Goal: Task Accomplishment & Management: Use online tool/utility

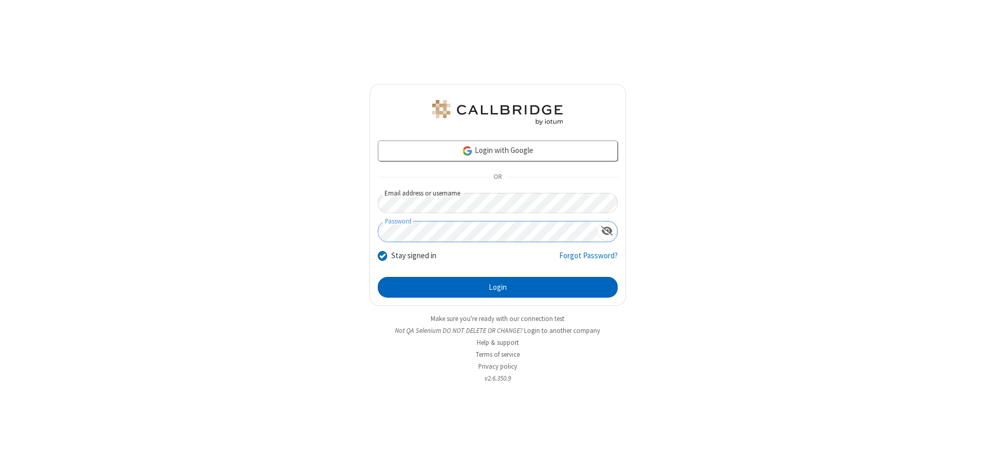
click at [498, 287] on button "Login" at bounding box center [498, 287] width 240 height 21
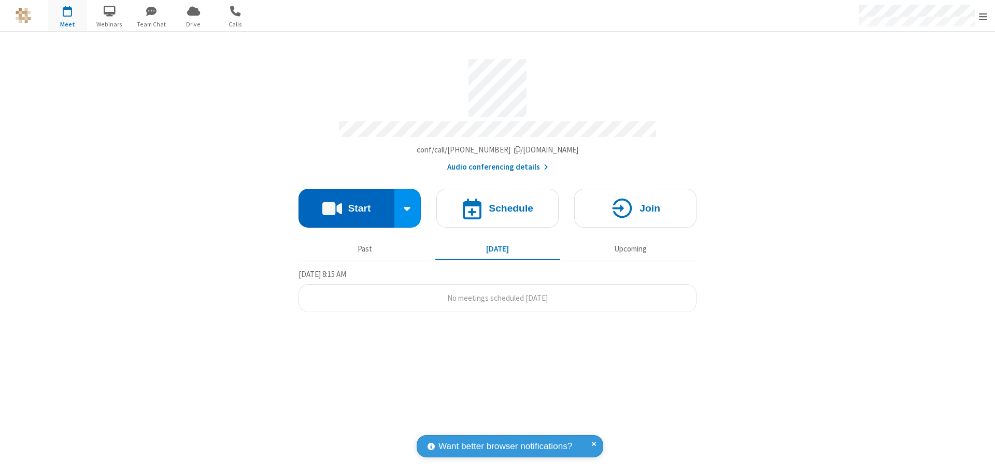
click at [346, 203] on button "Start" at bounding box center [347, 208] width 96 height 39
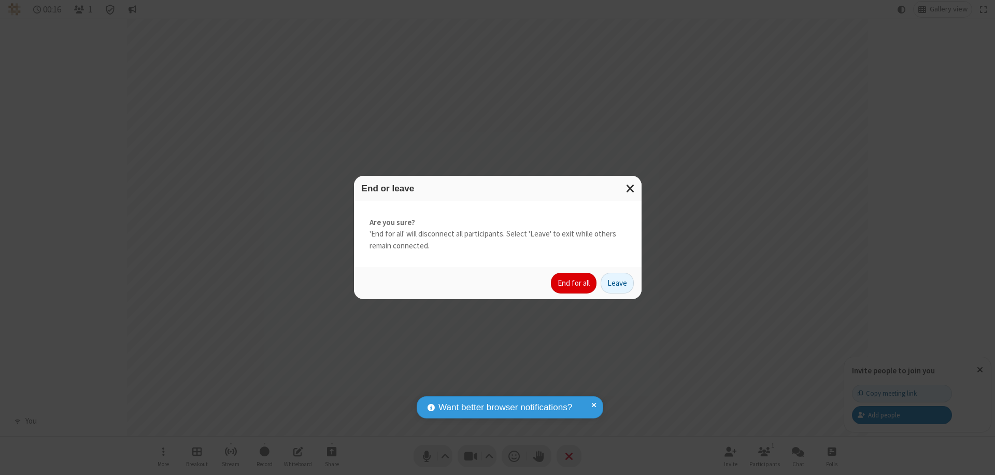
click at [574, 283] on button "End for all" at bounding box center [574, 283] width 46 height 21
